Goal: Communication & Community: Participate in discussion

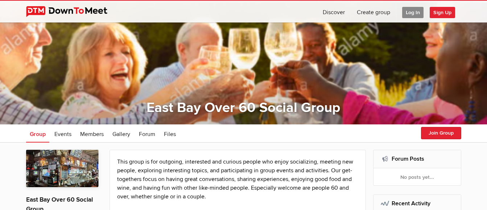
scroll to position [73, 0]
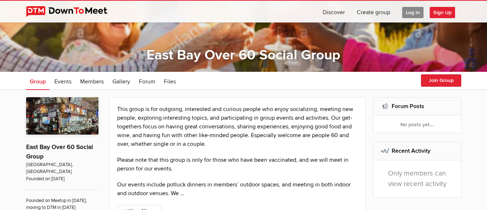
click at [75, 118] on img at bounding box center [62, 115] width 73 height 37
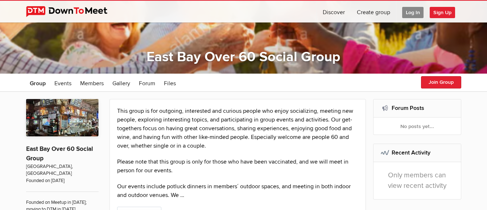
scroll to position [73, 0]
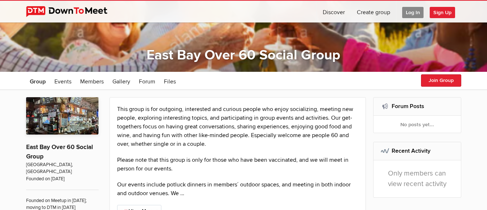
click at [75, 115] on img at bounding box center [62, 115] width 73 height 37
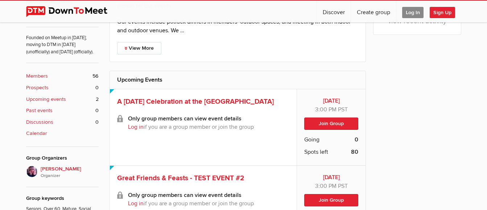
scroll to position [254, 0]
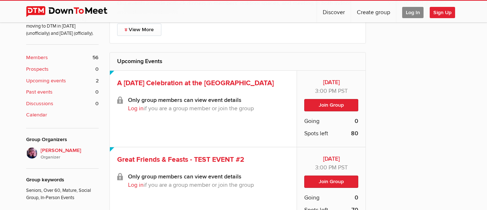
click at [409, 14] on span "Log In" at bounding box center [412, 12] width 21 height 11
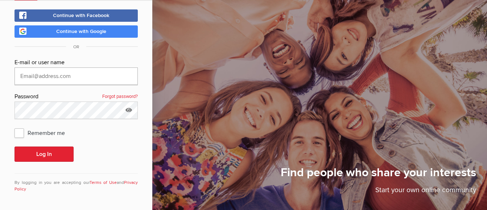
click at [97, 77] on input "text" at bounding box center [76, 75] width 123 height 17
click at [20, 132] on span "Remember me" at bounding box center [44, 132] width 58 height 13
click at [15, 126] on input "Remember me" at bounding box center [14, 126] width 0 height 0
checkbox input "true"
click at [68, 75] on input "text" at bounding box center [76, 75] width 123 height 17
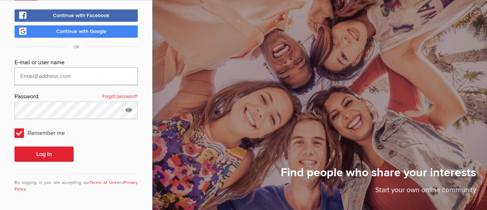
type input "[EMAIL_ADDRESS][DOMAIN_NAME]"
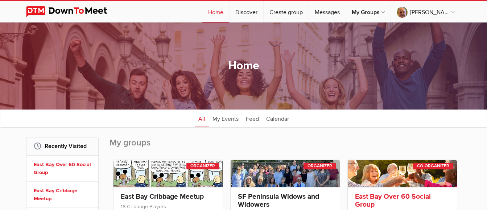
click at [397, 177] on link at bounding box center [402, 173] width 109 height 27
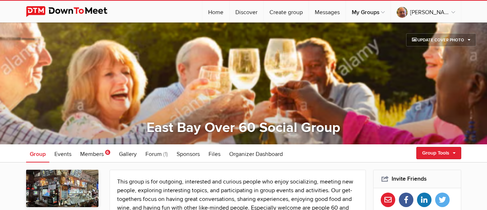
scroll to position [36, 0]
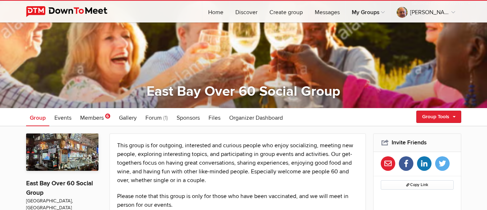
click at [97, 117] on span "Members" at bounding box center [92, 117] width 24 height 7
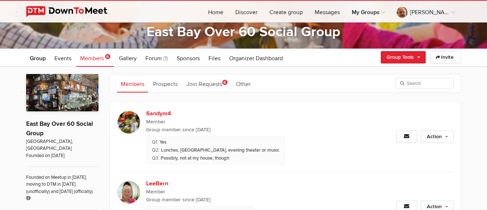
scroll to position [145, 0]
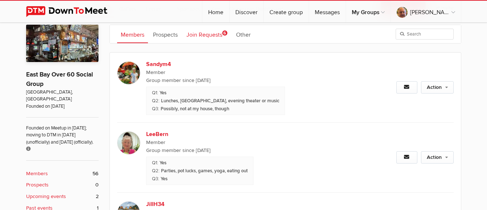
click at [214, 35] on link "Join Requests 6" at bounding box center [207, 34] width 48 height 18
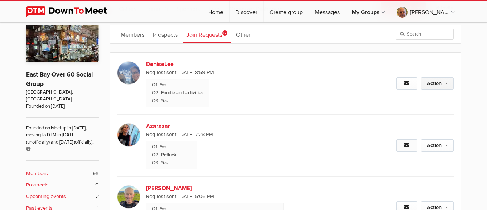
click at [443, 77] on link "Action" at bounding box center [437, 83] width 33 height 12
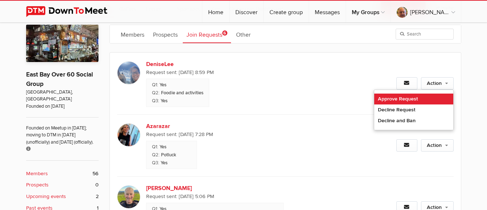
click at [400, 99] on link "Approve Request" at bounding box center [413, 99] width 79 height 11
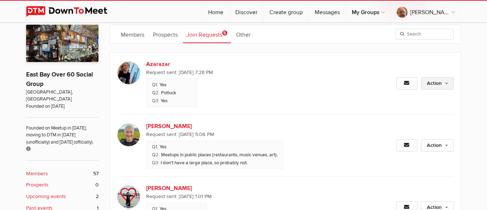
click at [435, 87] on link "Action" at bounding box center [437, 83] width 33 height 12
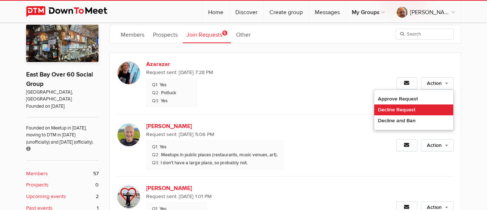
click at [410, 104] on link "Decline Request" at bounding box center [413, 109] width 79 height 11
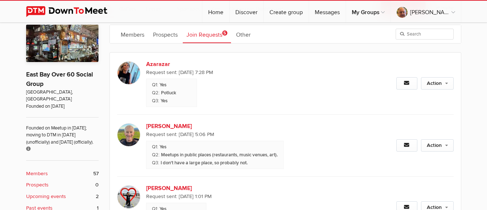
click at [410, 104] on div "Action Approve Request Decline Request Decline and Ban" at bounding box center [403, 84] width 101 height 62
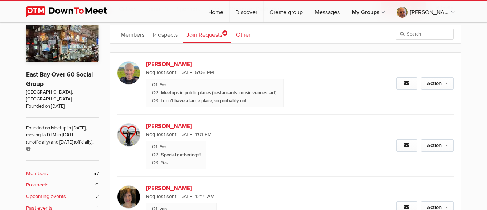
click at [243, 37] on link "Other" at bounding box center [244, 34] width 22 height 18
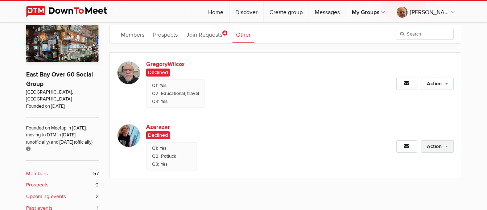
click at [439, 146] on link "Action" at bounding box center [437, 146] width 33 height 12
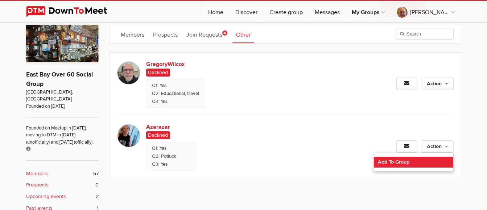
click at [410, 160] on link "Add To Group" at bounding box center [413, 162] width 79 height 11
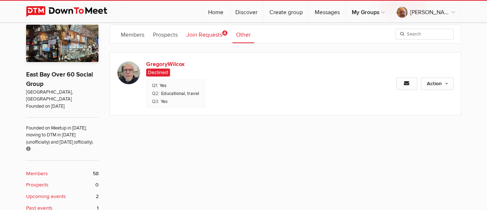
click at [210, 36] on link "Join Requests 4" at bounding box center [207, 34] width 48 height 18
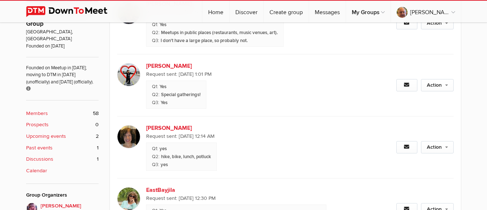
scroll to position [181, 0]
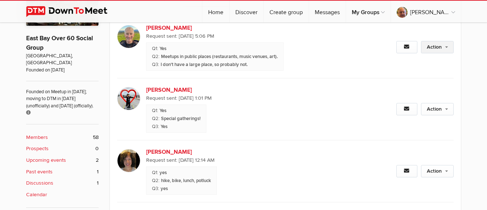
click at [434, 49] on link "Action" at bounding box center [437, 47] width 33 height 12
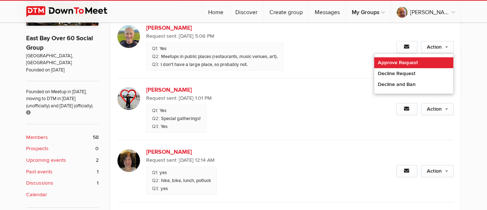
click at [404, 64] on link "Approve Request" at bounding box center [413, 62] width 79 height 11
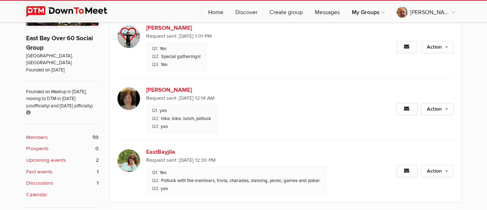
click at [126, 160] on img at bounding box center [128, 160] width 23 height 23
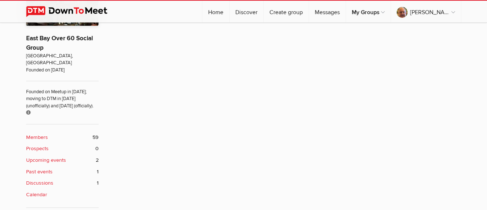
scroll to position [144, 0]
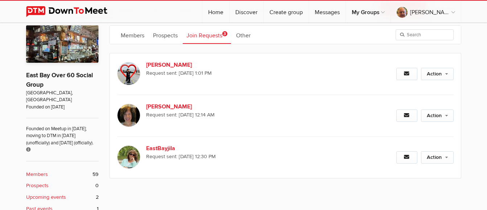
scroll to position [181, 0]
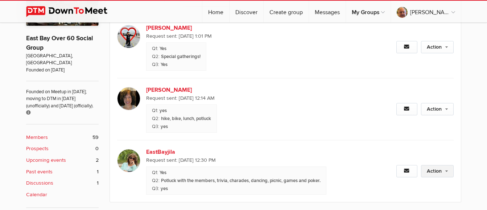
click at [428, 173] on link "Action" at bounding box center [437, 171] width 33 height 12
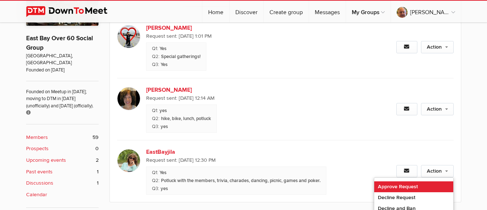
click at [422, 187] on link "Approve Request" at bounding box center [413, 186] width 79 height 11
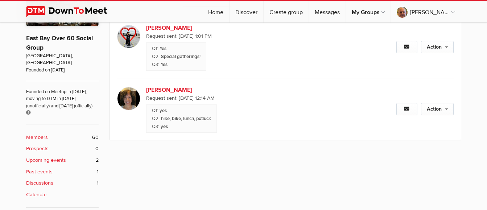
click at [133, 98] on img at bounding box center [128, 98] width 23 height 23
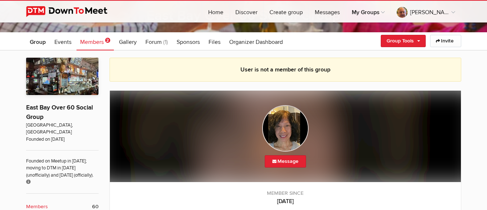
scroll to position [108, 0]
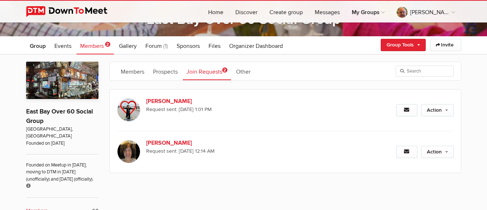
scroll to position [181, 0]
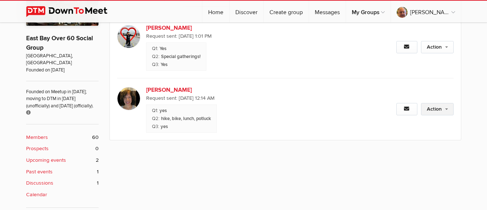
click at [439, 112] on link "Action" at bounding box center [437, 109] width 33 height 12
drag, startPoint x: 322, startPoint y: 94, endPoint x: 326, endPoint y: 94, distance: 4.0
click at [322, 94] on span "Request sent: Oct 3, 2025, 12:14 AM" at bounding box center [249, 98] width 207 height 8
click at [432, 49] on link "Action" at bounding box center [437, 47] width 33 height 12
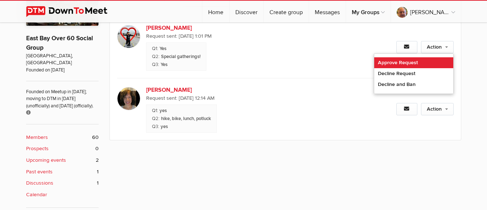
click at [414, 63] on link "Approve Request" at bounding box center [413, 62] width 79 height 11
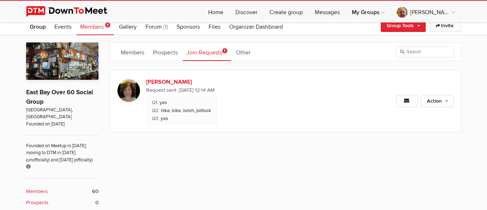
scroll to position [109, 0]
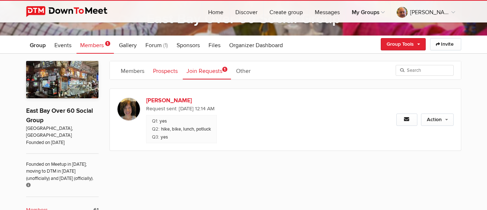
click at [168, 68] on link "Prospects" at bounding box center [165, 70] width 32 height 18
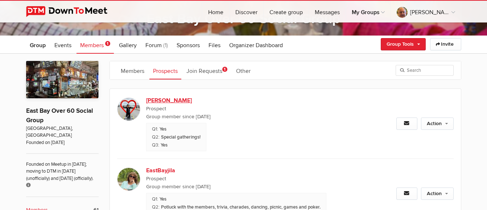
click at [130, 105] on img at bounding box center [128, 109] width 23 height 23
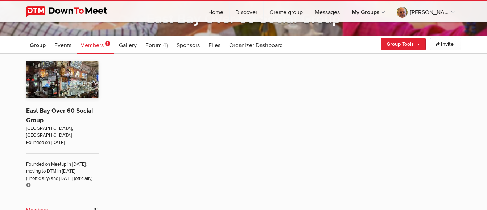
scroll to position [144, 0]
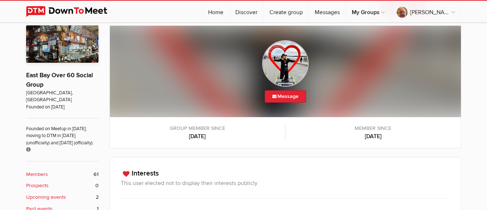
click at [286, 63] on img at bounding box center [285, 63] width 46 height 46
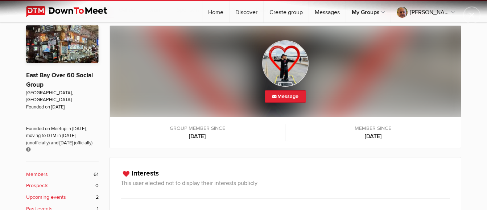
click at [286, 63] on img at bounding box center [285, 63] width 46 height 46
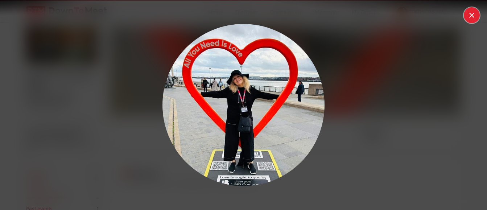
click at [471, 13] on button at bounding box center [472, 15] width 16 height 16
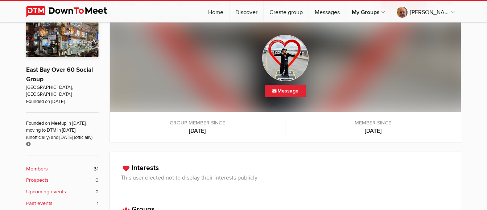
scroll to position [108, 0]
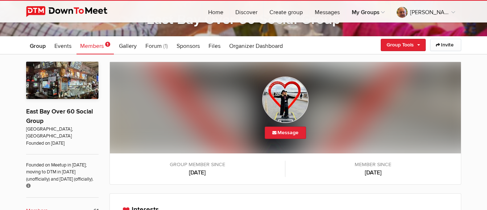
click at [99, 48] on span "Members" at bounding box center [92, 45] width 24 height 7
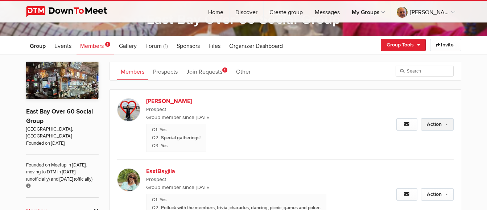
click at [438, 125] on link "Action" at bounding box center [437, 124] width 33 height 12
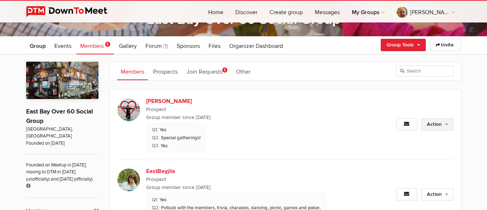
click at [435, 124] on link "Action" at bounding box center [437, 124] width 33 height 12
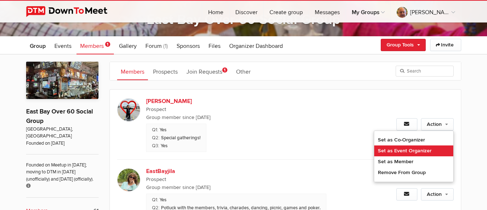
click at [425, 151] on link "Set as Event Organizer" at bounding box center [413, 150] width 79 height 11
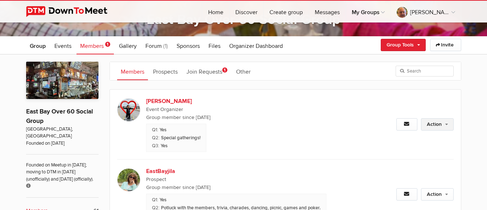
click at [437, 123] on link "Action" at bounding box center [437, 124] width 33 height 12
click at [428, 90] on div "Action Remove as Event Organizer Set as Prospect" at bounding box center [403, 125] width 101 height 70
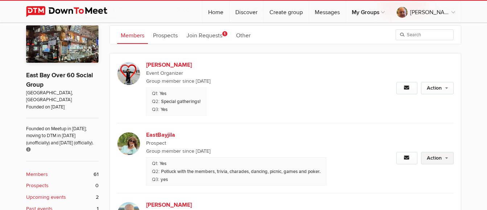
click at [436, 157] on link "Action" at bounding box center [437, 158] width 33 height 12
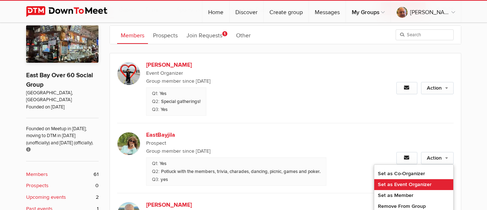
click at [416, 183] on link "Set as Event Organizer" at bounding box center [413, 184] width 79 height 11
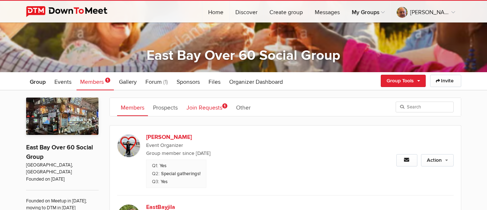
scroll to position [72, 0]
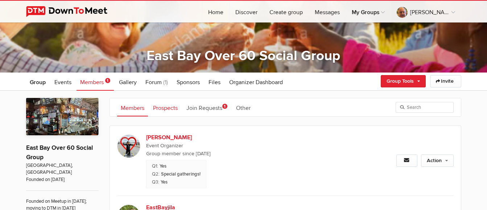
click at [159, 108] on link "Prospects" at bounding box center [165, 107] width 32 height 18
click at [438, 160] on link "Action" at bounding box center [437, 161] width 33 height 12
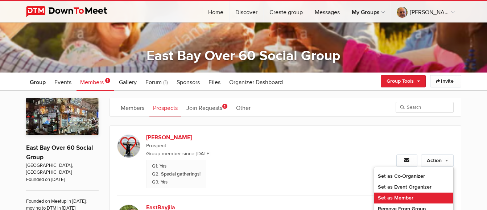
click at [412, 200] on link "Set as Member" at bounding box center [413, 198] width 79 height 11
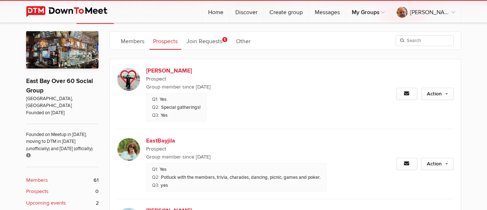
scroll to position [144, 0]
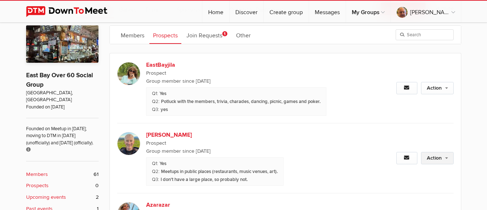
click at [437, 157] on link "Action" at bounding box center [437, 158] width 33 height 12
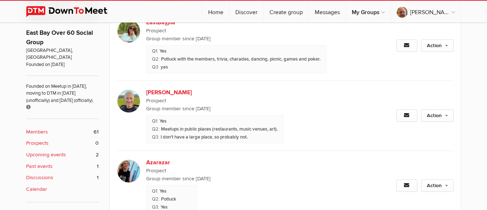
scroll to position [181, 0]
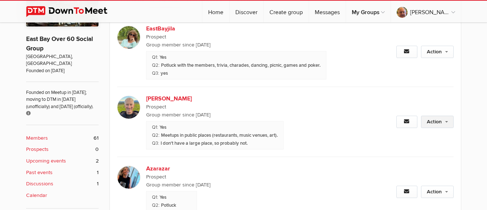
click at [433, 124] on link "Action" at bounding box center [437, 122] width 33 height 12
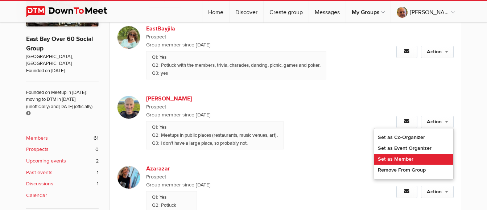
click at [411, 159] on link "Set as Member" at bounding box center [413, 159] width 79 height 11
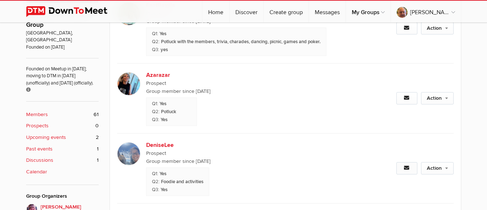
scroll to position [217, 0]
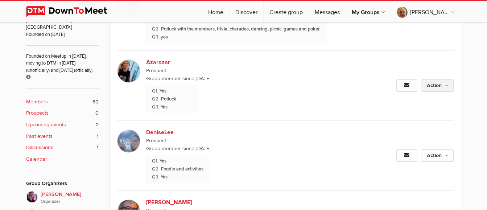
click at [432, 86] on link "Action" at bounding box center [437, 85] width 33 height 12
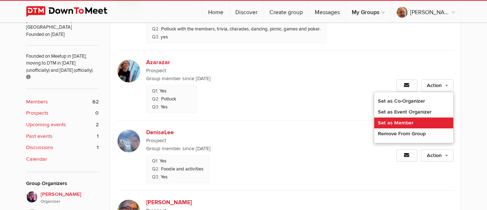
click at [418, 123] on link "Set as Member" at bounding box center [413, 123] width 79 height 11
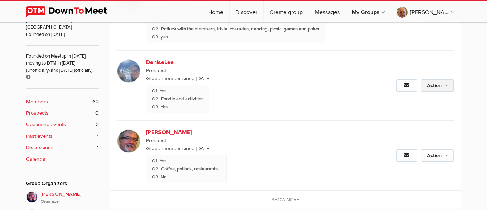
click at [432, 85] on link "Action" at bounding box center [437, 85] width 33 height 12
click at [435, 88] on link "Action" at bounding box center [437, 85] width 33 height 12
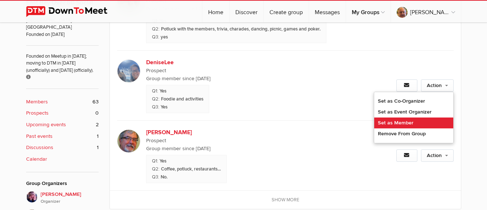
click at [415, 122] on link "Set as Member" at bounding box center [413, 123] width 79 height 11
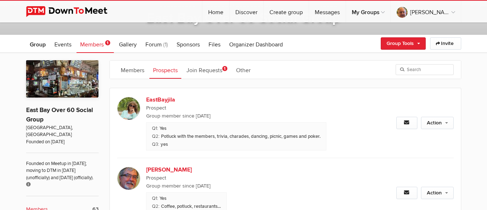
scroll to position [108, 0]
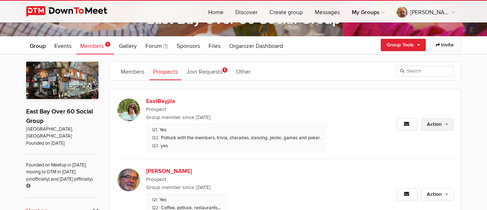
click at [436, 120] on link "Action" at bounding box center [437, 124] width 33 height 12
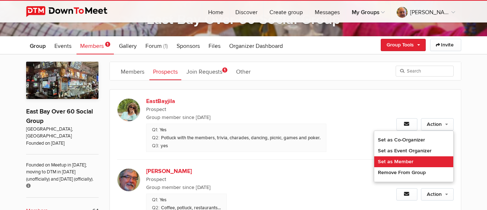
click at [399, 159] on link "Set as Member" at bounding box center [413, 161] width 79 height 11
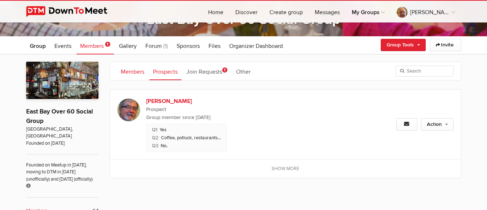
click at [129, 70] on link "Members" at bounding box center [132, 71] width 31 height 18
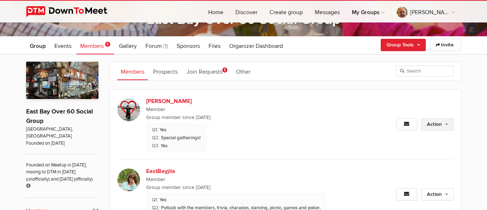
click at [433, 127] on link "Action" at bounding box center [437, 124] width 33 height 12
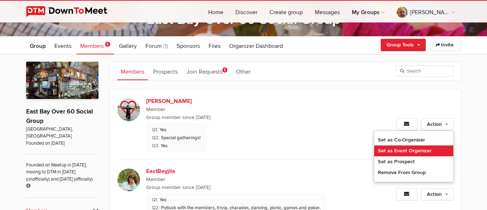
click at [427, 147] on link "Set as Event Organizer" at bounding box center [413, 150] width 79 height 11
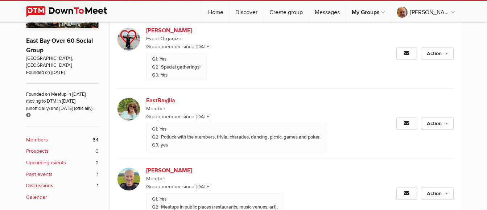
scroll to position [181, 0]
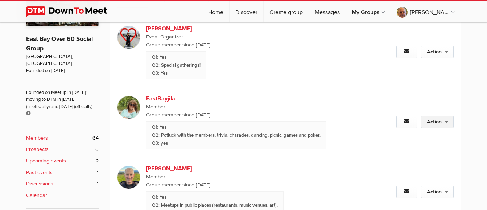
click at [431, 119] on link "Action" at bounding box center [437, 122] width 33 height 12
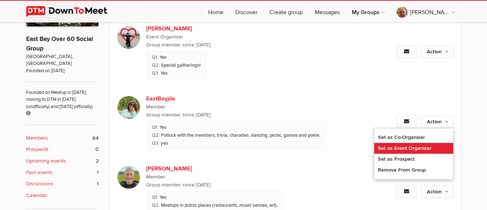
click at [406, 148] on link "Set as Event Organizer" at bounding box center [413, 148] width 79 height 11
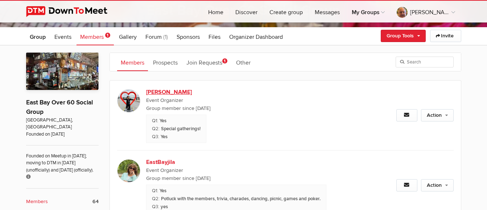
scroll to position [72, 0]
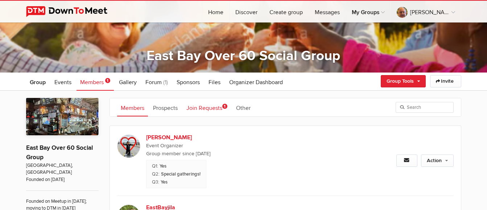
click at [221, 108] on link "Join Requests 1" at bounding box center [207, 107] width 48 height 18
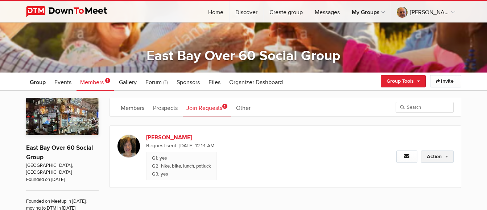
click at [440, 157] on link "Action" at bounding box center [437, 157] width 33 height 12
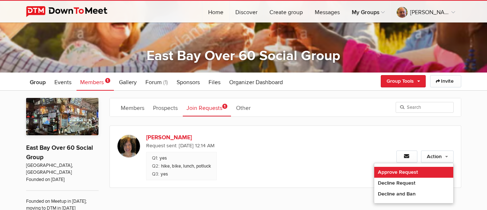
click at [400, 176] on link "Approve Request" at bounding box center [413, 172] width 79 height 11
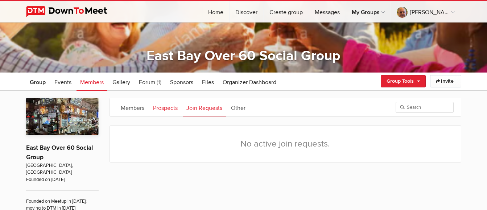
click at [176, 110] on link "Prospects" at bounding box center [165, 107] width 32 height 18
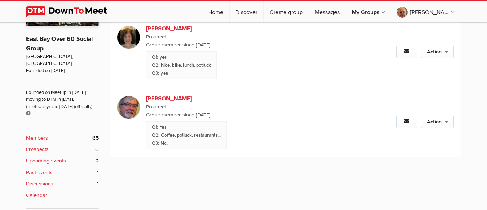
scroll to position [144, 0]
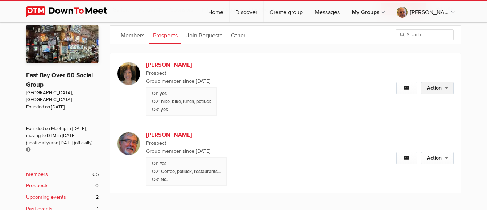
click at [442, 90] on link "Action" at bounding box center [437, 88] width 33 height 12
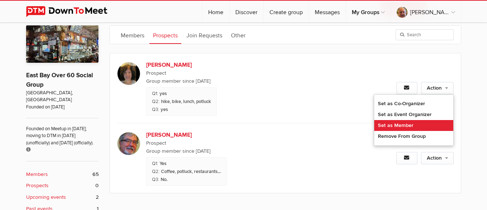
click at [408, 126] on link "Set as Member" at bounding box center [413, 125] width 79 height 11
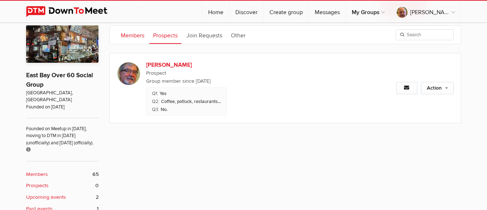
click at [134, 34] on link "Members" at bounding box center [132, 35] width 31 height 18
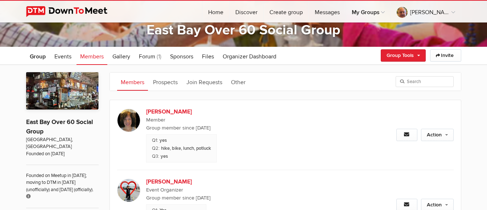
scroll to position [85, 0]
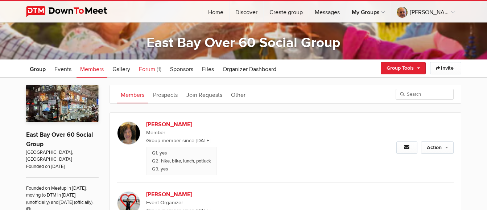
click at [147, 67] on span "Forum" at bounding box center [147, 69] width 16 height 7
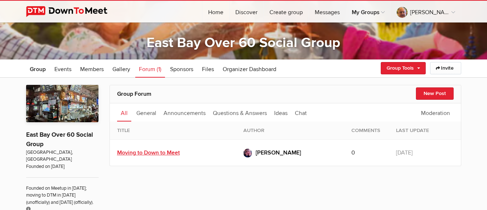
click at [163, 153] on link "Moving to Down to Meet" at bounding box center [148, 152] width 63 height 7
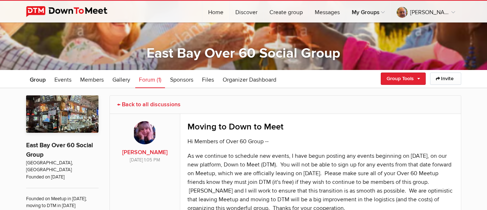
scroll to position [73, 0]
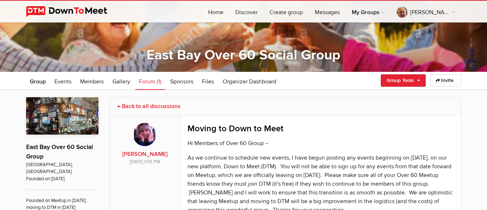
click at [163, 105] on link "← Back to all discussions" at bounding box center [148, 106] width 63 height 7
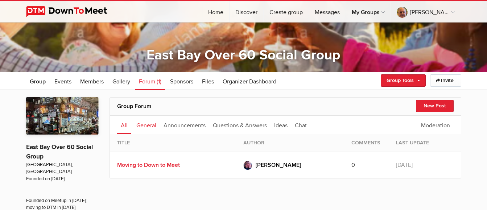
click at [145, 125] on link "General" at bounding box center [146, 125] width 27 height 18
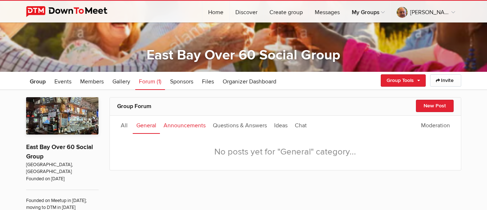
click at [183, 128] on link "Announcements" at bounding box center [184, 125] width 49 height 18
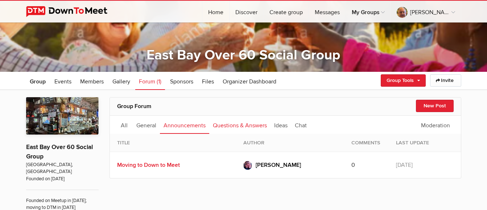
click at [227, 128] on link "Questions & Answers" at bounding box center [239, 125] width 61 height 18
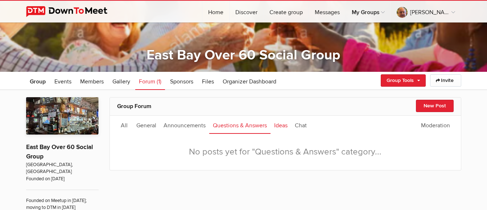
click at [277, 123] on link "Ideas" at bounding box center [281, 125] width 21 height 18
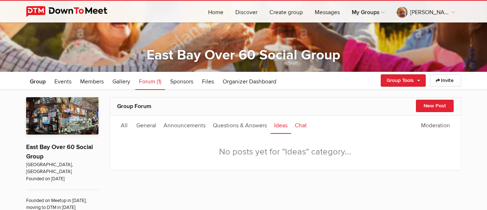
click at [305, 124] on link "Chat" at bounding box center [300, 125] width 19 height 18
click at [124, 126] on link "All" at bounding box center [124, 125] width 14 height 18
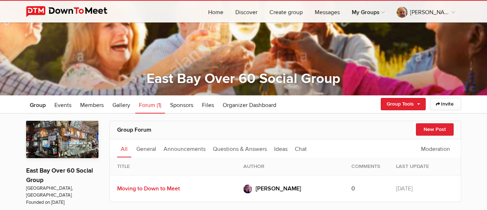
scroll to position [36, 0]
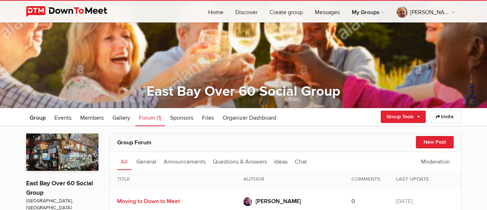
click at [152, 118] on span "Forum" at bounding box center [147, 117] width 16 height 7
click at [166, 203] on link "Moving to Down to Meet" at bounding box center [148, 201] width 63 height 7
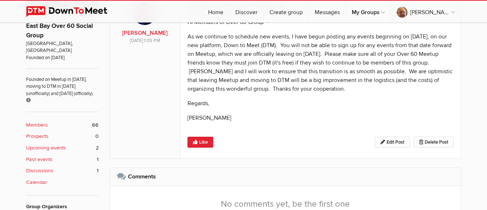
scroll to position [181, 0]
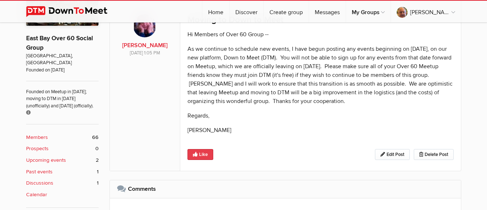
click at [198, 156] on icon at bounding box center [196, 154] width 6 height 5
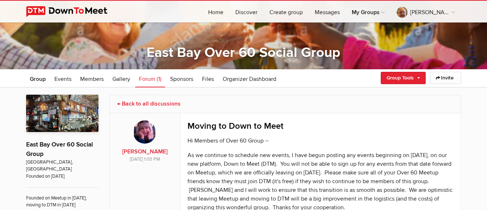
scroll to position [73, 0]
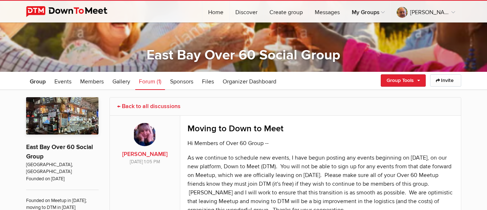
click at [169, 103] on link "← Back to all discussions" at bounding box center [148, 106] width 63 height 7
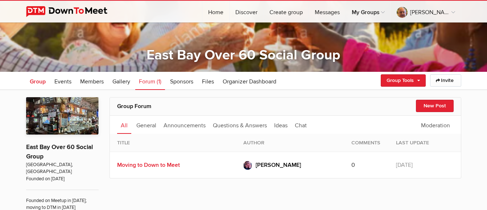
click at [33, 82] on span "Group" at bounding box center [38, 81] width 16 height 7
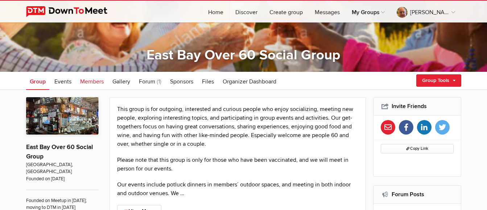
click at [100, 82] on span "Members" at bounding box center [92, 81] width 24 height 7
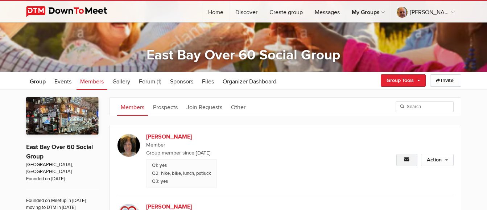
click at [407, 159] on icon at bounding box center [407, 159] width 6 height 5
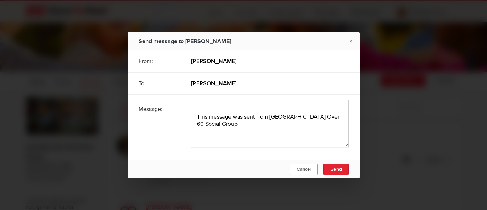
click at [304, 172] on span "Cancel" at bounding box center [304, 170] width 14 height 6
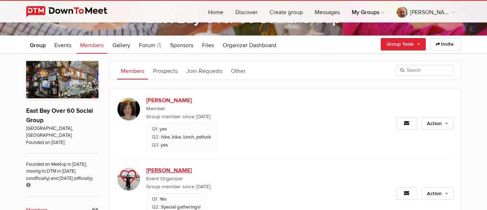
scroll to position [73, 0]
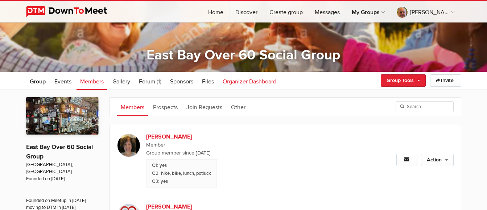
click at [251, 77] on link "Organizer Dashboard" at bounding box center [249, 81] width 61 height 18
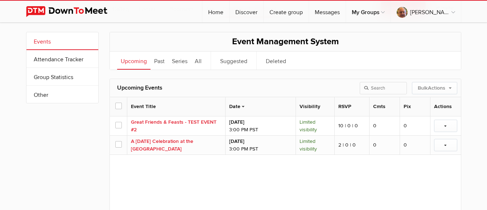
scroll to position [109, 0]
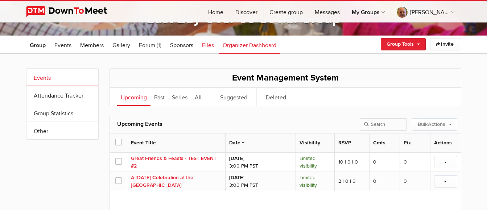
click at [212, 48] on span "Files" at bounding box center [208, 45] width 12 height 7
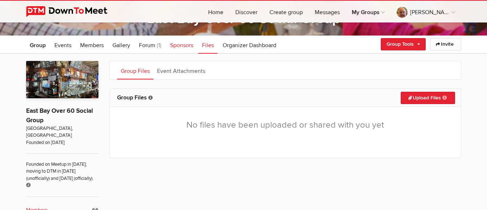
click at [185, 48] on span "Sponsors" at bounding box center [181, 45] width 23 height 7
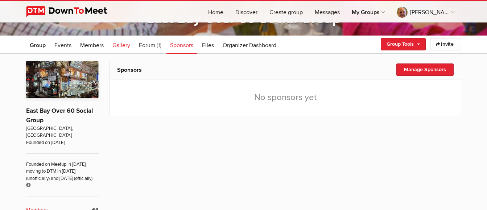
click at [120, 48] on span "Gallery" at bounding box center [121, 45] width 18 height 7
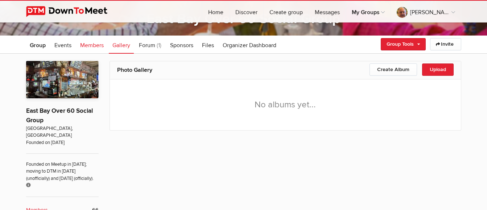
click at [93, 41] on link "Members" at bounding box center [92, 45] width 31 height 18
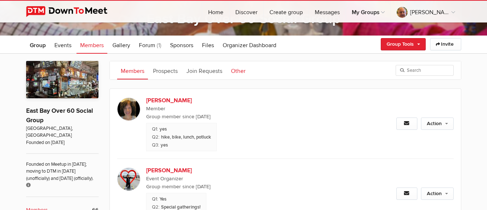
click at [239, 71] on link "Other" at bounding box center [238, 70] width 22 height 18
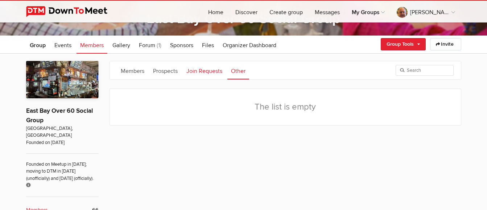
click at [211, 71] on link "Join Requests" at bounding box center [204, 70] width 43 height 18
click at [163, 74] on link "Prospects" at bounding box center [165, 70] width 32 height 18
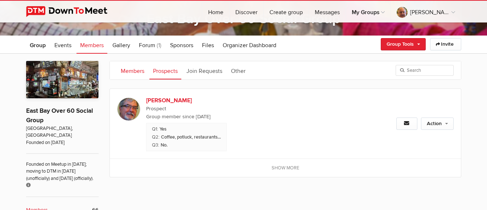
click at [123, 73] on link "Members" at bounding box center [132, 70] width 31 height 18
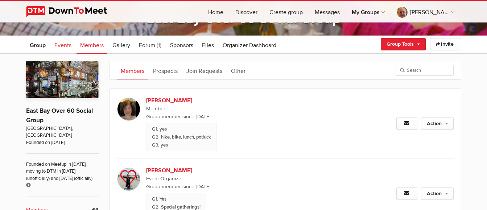
click at [67, 46] on span "Events" at bounding box center [62, 45] width 17 height 7
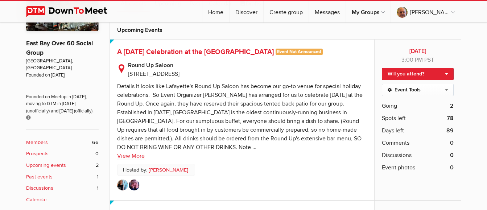
scroll to position [181, 0]
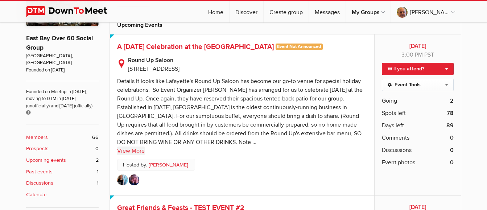
click at [135, 151] on link "View More" at bounding box center [131, 151] width 28 height 9
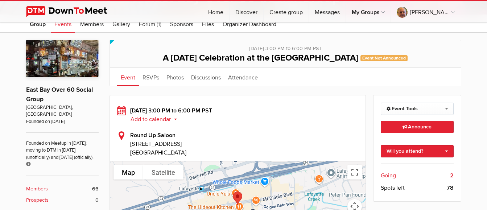
scroll to position [128, 0]
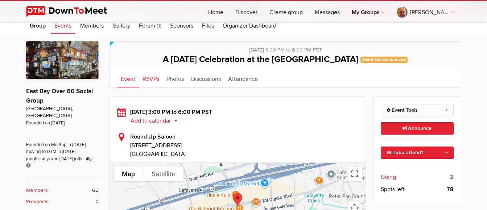
click at [149, 80] on link "RSVPs" at bounding box center [151, 78] width 24 height 18
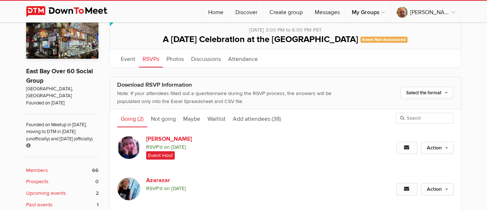
scroll to position [165, 0]
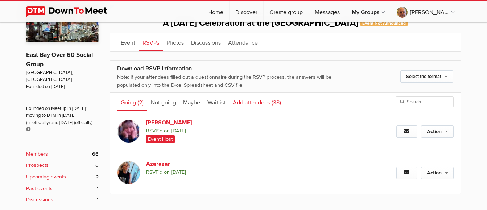
click at [253, 104] on link "Add attendees (38)" at bounding box center [257, 102] width 56 height 18
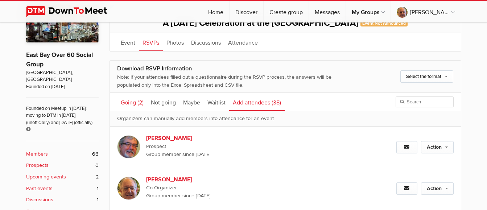
click at [138, 103] on span "(2)" at bounding box center [141, 102] width 6 height 7
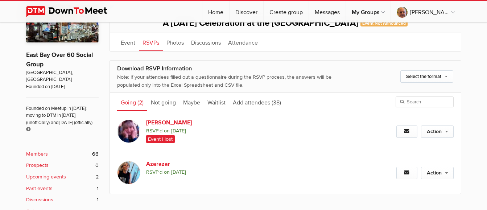
scroll to position [128, 0]
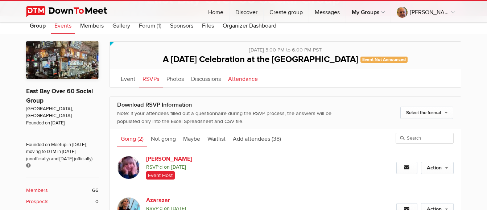
click at [248, 79] on link "Attendance" at bounding box center [243, 78] width 37 height 18
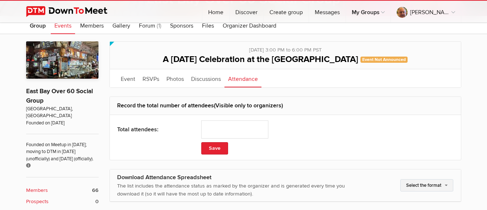
click at [437, 186] on link "Select the format" at bounding box center [427, 185] width 53 height 12
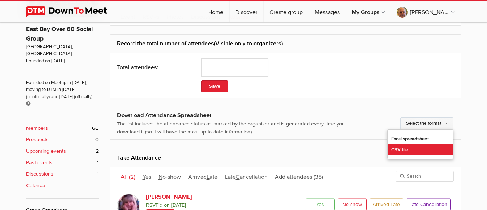
scroll to position [201, 0]
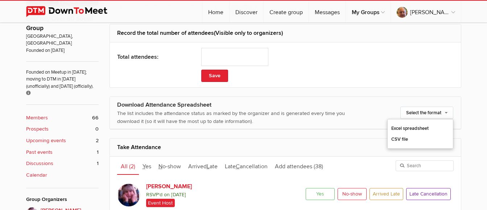
click at [349, 97] on div "Download Attendance Spreadsheet The list includes the attendance status as mark…" at bounding box center [286, 113] width 352 height 33
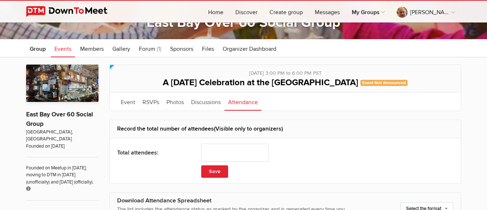
scroll to position [92, 0]
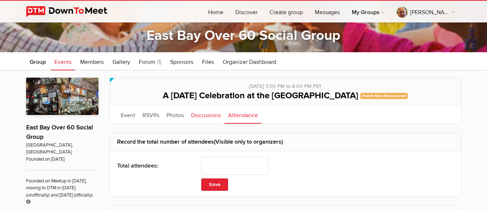
click at [214, 116] on link "Discussions" at bounding box center [206, 115] width 37 height 18
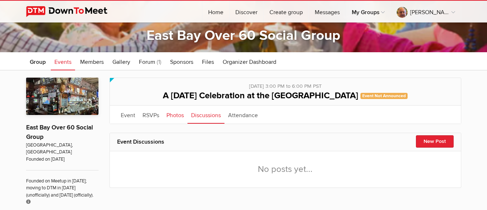
click at [172, 115] on link "Photos" at bounding box center [175, 115] width 25 height 18
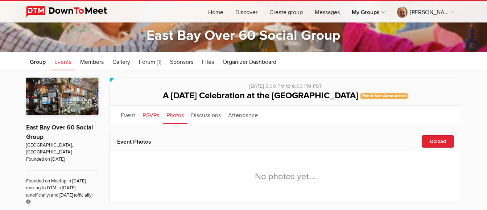
click at [147, 116] on link "RSVPs" at bounding box center [151, 115] width 24 height 18
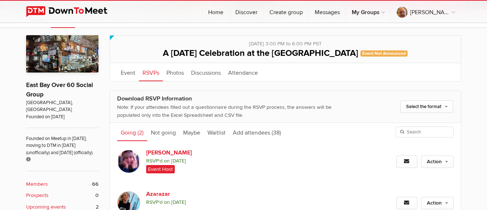
scroll to position [128, 0]
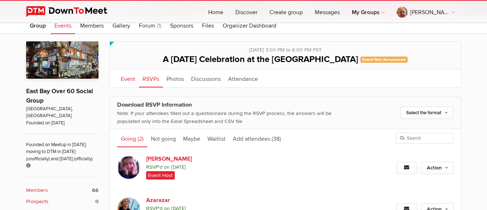
click at [119, 77] on link "Event" at bounding box center [128, 78] width 22 height 18
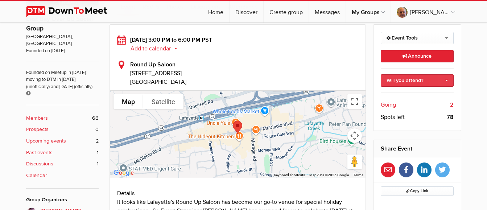
scroll to position [201, 0]
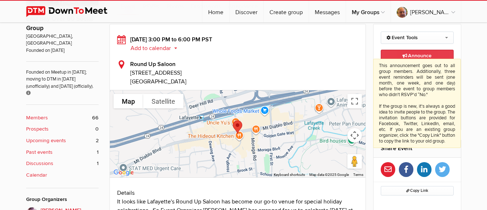
click at [413, 55] on span "Announce This announcement goes out to all group members. Additionally, three e…" at bounding box center [417, 56] width 29 height 6
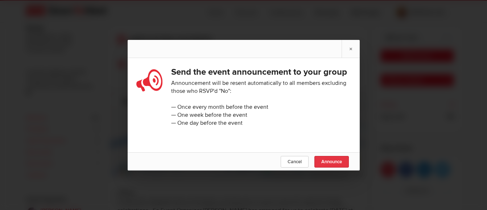
click at [329, 165] on span "Announce" at bounding box center [331, 162] width 21 height 6
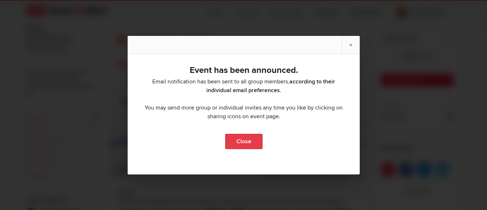
click at [243, 141] on link "Close" at bounding box center [243, 141] width 37 height 15
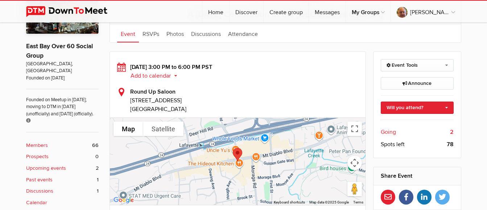
scroll to position [165, 0]
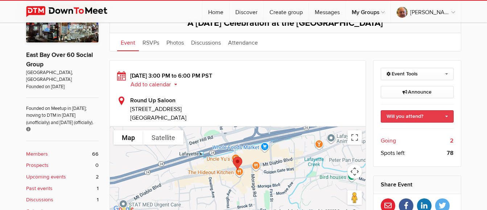
click at [439, 117] on link "Will you attend?" at bounding box center [417, 116] width 73 height 12
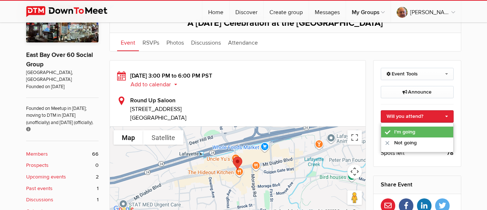
click at [407, 130] on link "I'm going" at bounding box center [417, 132] width 72 height 11
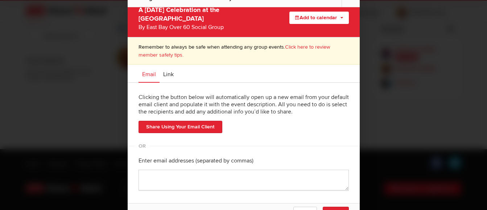
scroll to position [0, 0]
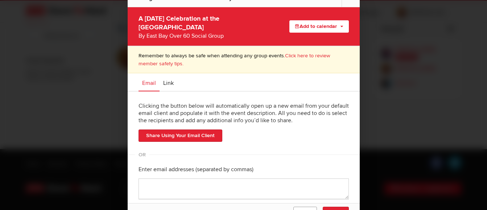
click at [313, 209] on button "Skip" at bounding box center [305, 213] width 24 height 12
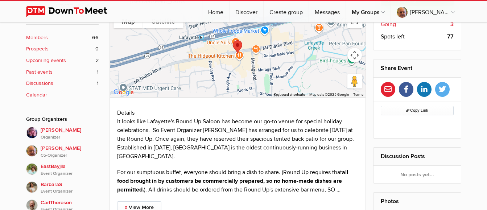
scroll to position [274, 0]
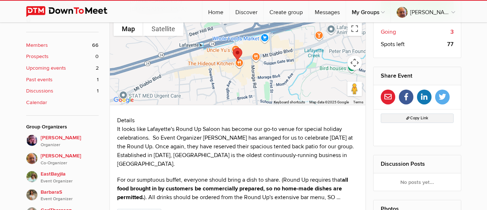
click at [417, 115] on button "Copy Link" at bounding box center [417, 118] width 73 height 9
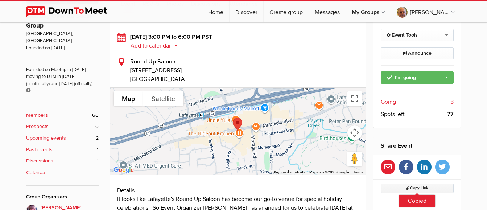
scroll to position [201, 0]
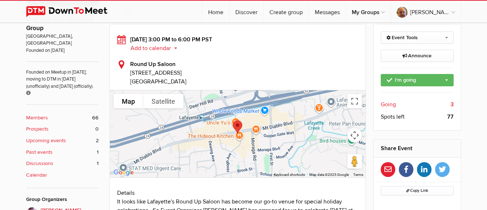
click at [414, 189] on span "Copy Link" at bounding box center [417, 190] width 22 height 5
click at [175, 48] on button "Add to calendar" at bounding box center [156, 48] width 53 height 7
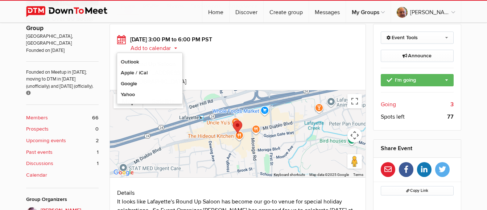
click at [332, 45] on sp-event-calendar-button "Add to calendar Outlook Apple / iCal Google Yahoo Add to calendar Add to calend…" at bounding box center [244, 48] width 229 height 9
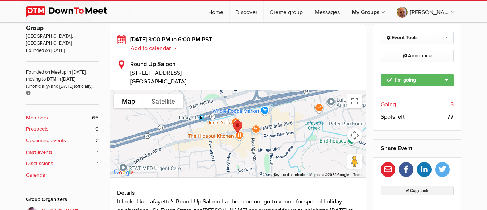
click at [418, 192] on span "Copy Link" at bounding box center [417, 190] width 22 height 5
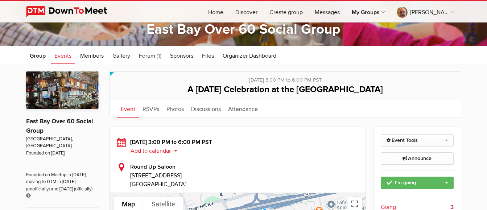
scroll to position [145, 0]
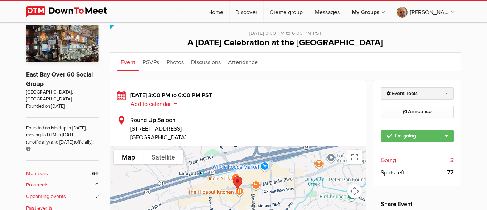
click at [412, 94] on link "Event Tools" at bounding box center [417, 93] width 73 height 12
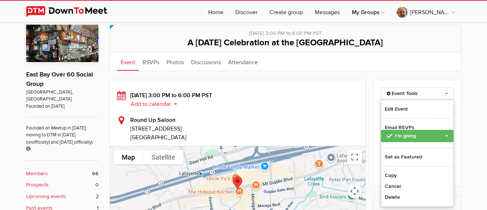
click at [340, 104] on sp-event-calendar-button "Add to calendar Outlook Apple / iCal Google Yahoo Add to calendar Add to calend…" at bounding box center [244, 104] width 229 height 9
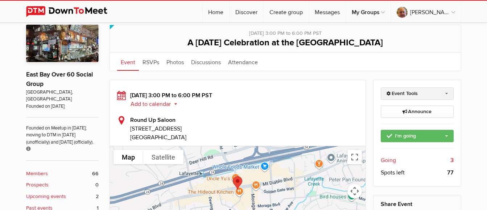
click at [408, 93] on link "Event Tools" at bounding box center [417, 93] width 73 height 12
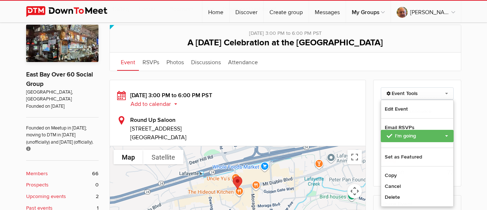
click at [337, 108] on sp-event-calendar-button "Add to calendar Outlook Apple / iCal Google Yahoo Add to calendar Add to calend…" at bounding box center [244, 104] width 229 height 9
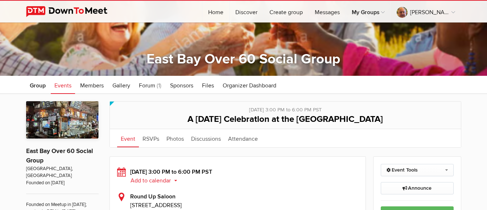
scroll to position [0, 0]
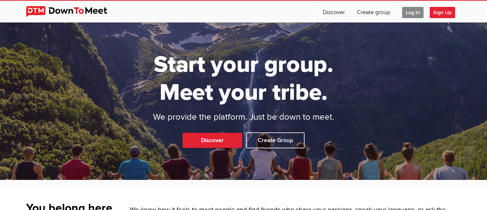
click at [407, 12] on span "Log In" at bounding box center [412, 12] width 21 height 11
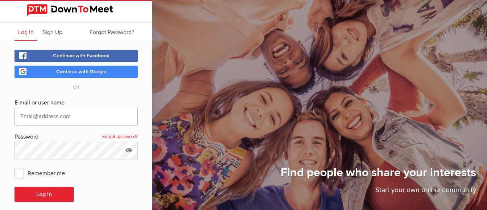
click at [79, 114] on input "text" at bounding box center [76, 116] width 123 height 17
type input "[EMAIL_ADDRESS][DOMAIN_NAME]"
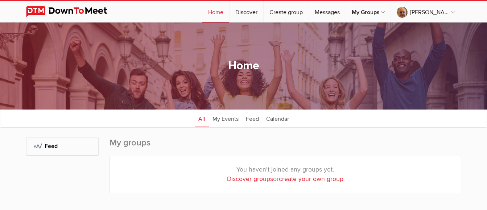
click at [24, 173] on sp-group-dashboard "Home All categories Within 10 miles Within 25 miles Within 50 miles Within 100 …" at bounding box center [243, 125] width 487 height 207
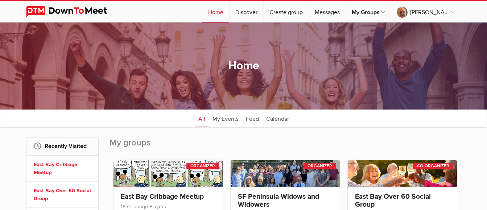
scroll to position [36, 0]
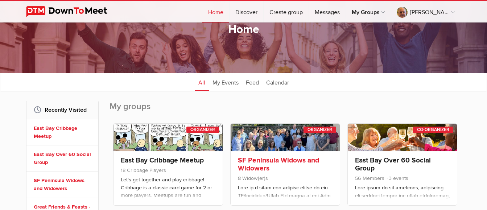
click at [292, 148] on link at bounding box center [285, 137] width 109 height 27
